Goal: Find specific page/section: Find specific page/section

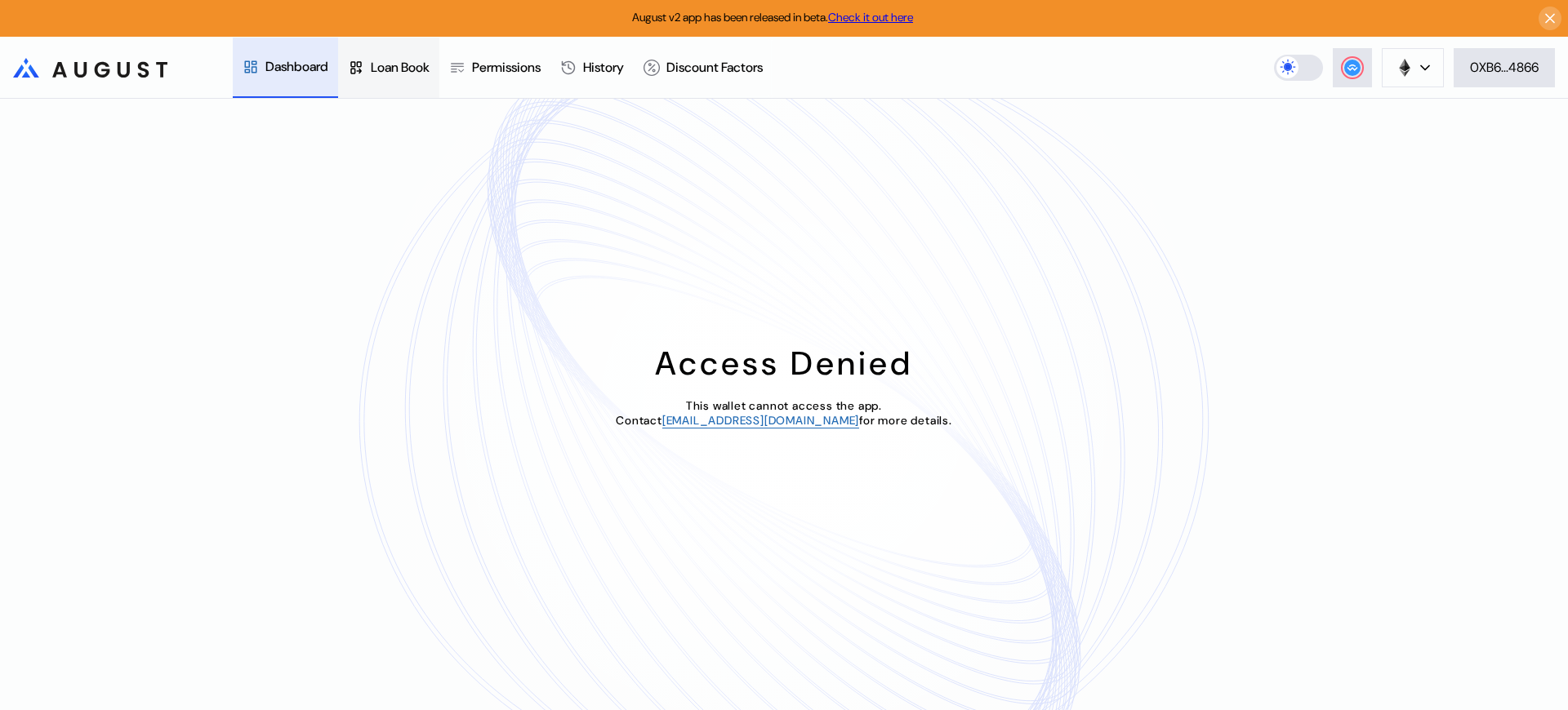
click at [407, 67] on div "Loan Book" at bounding box center [400, 67] width 58 height 17
click at [1379, 138] on div "Access Denied This wallet cannot access the app. Contact operations@augustdigit…" at bounding box center [784, 404] width 1568 height 611
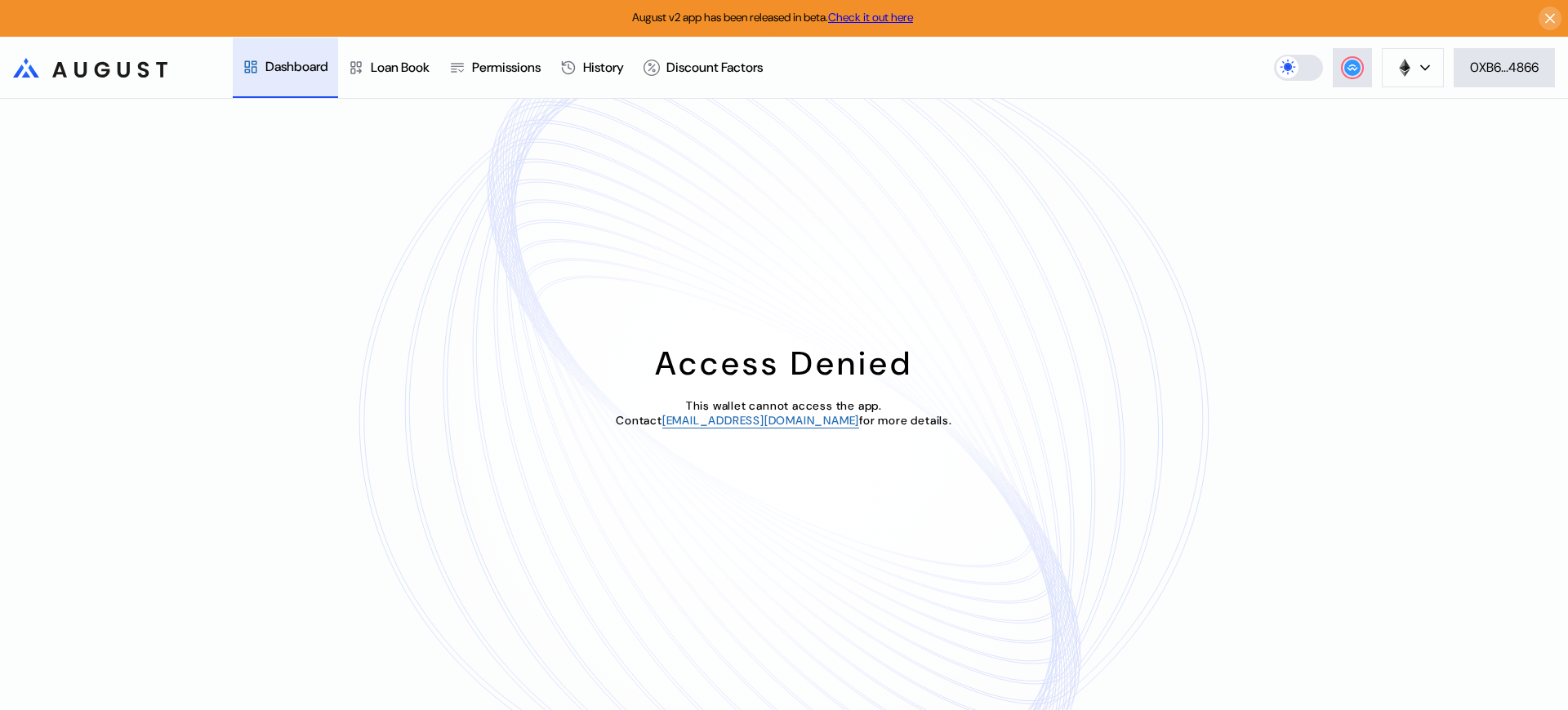
click at [1379, 138] on div "Access Denied This wallet cannot access the app. Contact operations@augustdigit…" at bounding box center [784, 404] width 1568 height 611
click at [407, 67] on div "Loan Book" at bounding box center [400, 67] width 58 height 17
click at [407, 66] on div "Loan Book" at bounding box center [400, 66] width 58 height 17
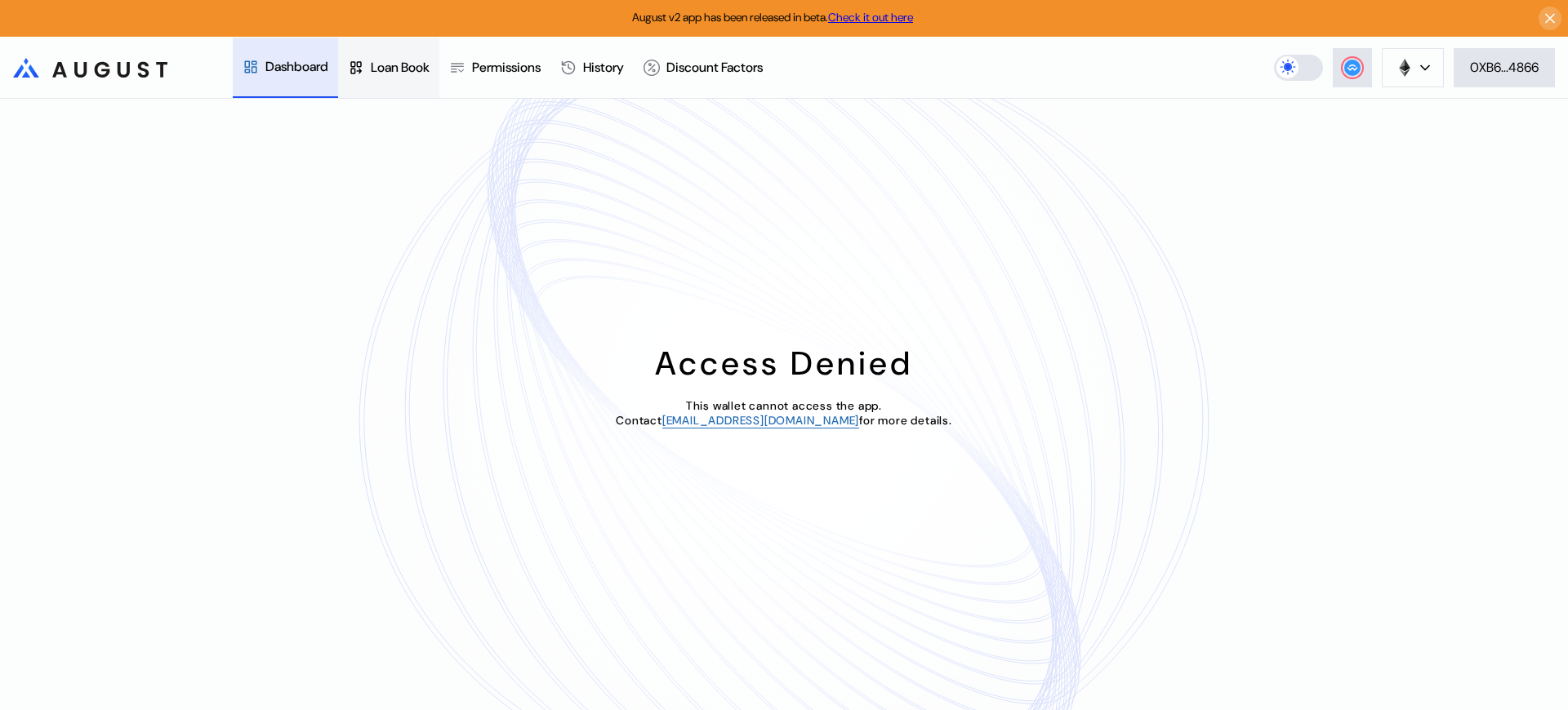
click at [407, 67] on div "Loan Book" at bounding box center [400, 67] width 58 height 17
click at [407, 66] on div "Loan Book" at bounding box center [400, 66] width 58 height 17
click at [407, 67] on div "Loan Book" at bounding box center [400, 67] width 58 height 17
